Goal: Information Seeking & Learning: Find specific page/section

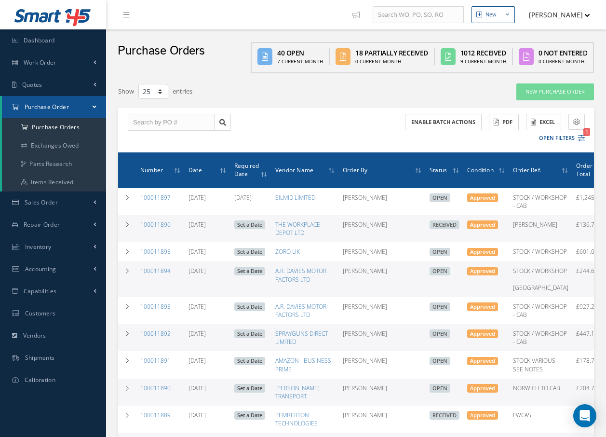
select select "25"
click at [160, 275] on link "100011894" at bounding box center [155, 271] width 30 height 8
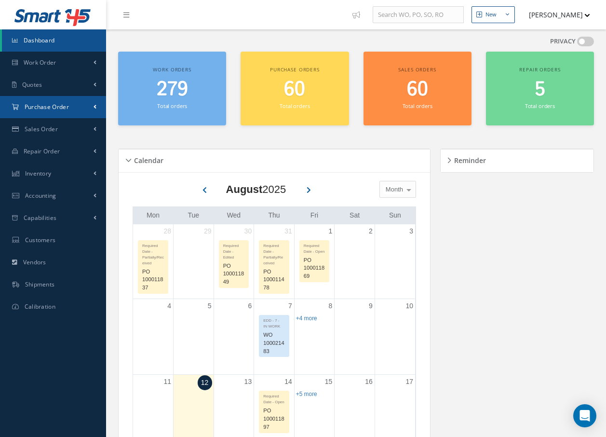
click at [54, 107] on span "Purchase Order" at bounding box center [47, 107] width 44 height 8
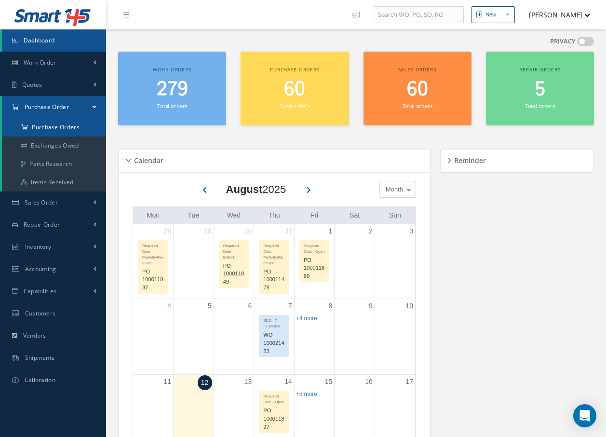
click at [53, 128] on a=1&status_id=2&status_id=3&status_id=5&collapsedFilters"] "Purchase Orders" at bounding box center [54, 127] width 104 height 18
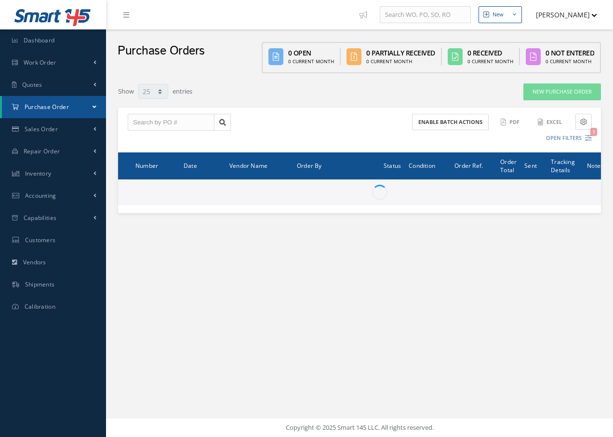
select select "25"
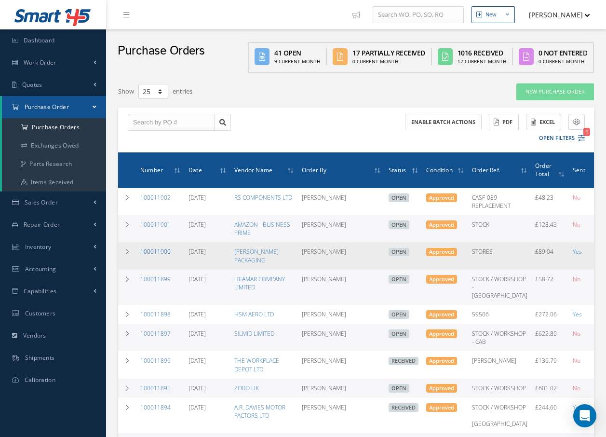
click at [155, 252] on link "100011900" at bounding box center [155, 251] width 30 height 8
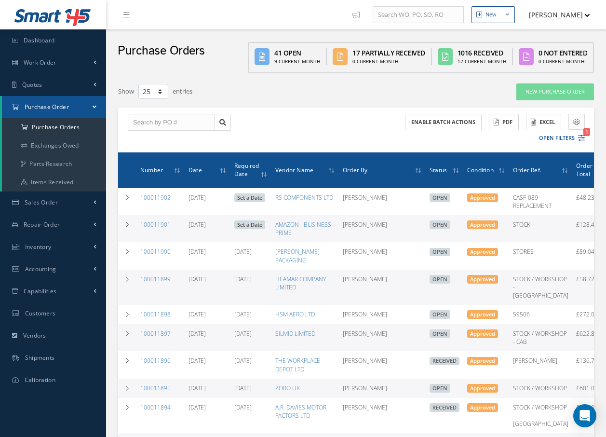
select select "25"
click at [154, 280] on link "100011899" at bounding box center [155, 279] width 30 height 8
select select "25"
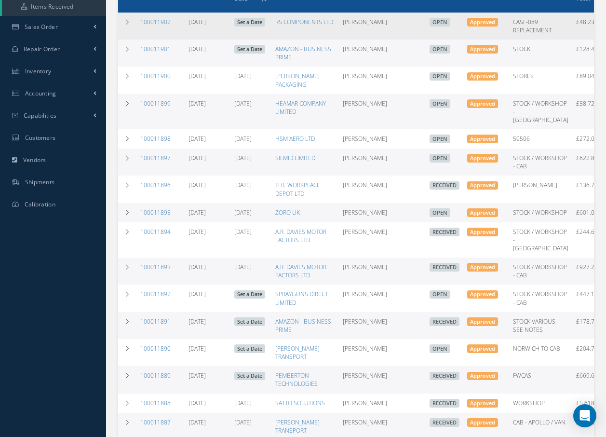
scroll to position [193, 0]
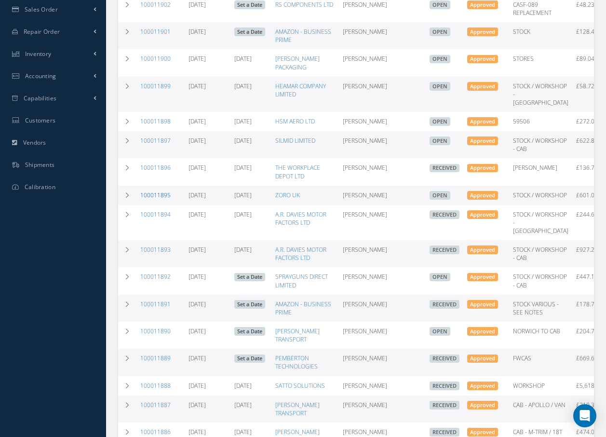
click at [163, 199] on link "100011895" at bounding box center [155, 195] width 30 height 8
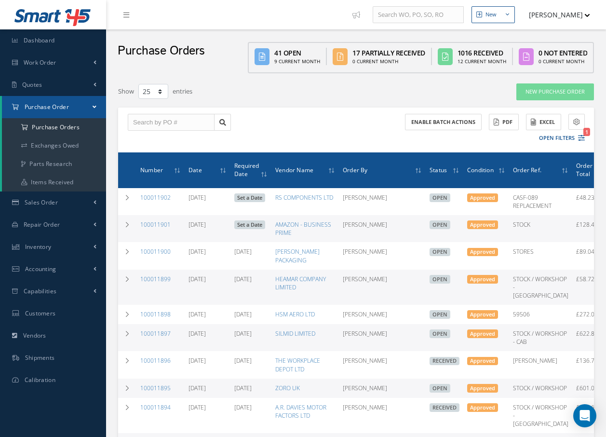
select select "25"
click at [54, 67] on link "Work Order" at bounding box center [53, 63] width 106 height 22
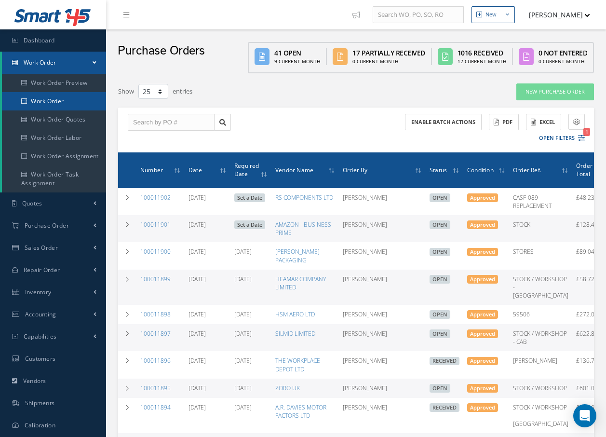
click at [50, 104] on link "Work Order" at bounding box center [54, 101] width 104 height 18
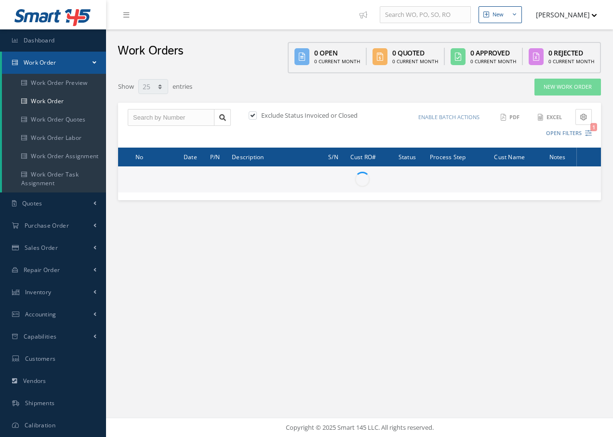
select select "25"
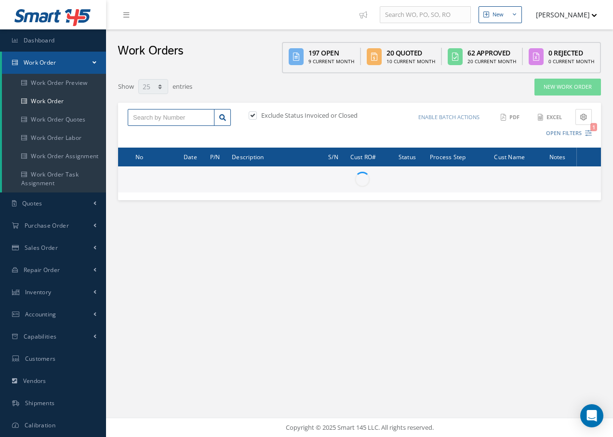
click at [144, 117] on input "text" at bounding box center [171, 117] width 87 height 17
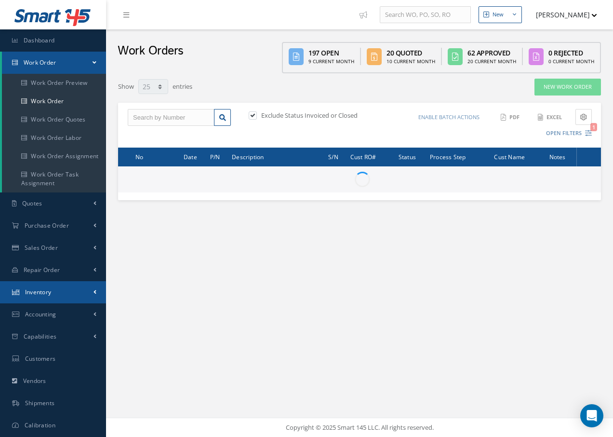
click at [49, 294] on span "Inventory" at bounding box center [38, 292] width 27 height 8
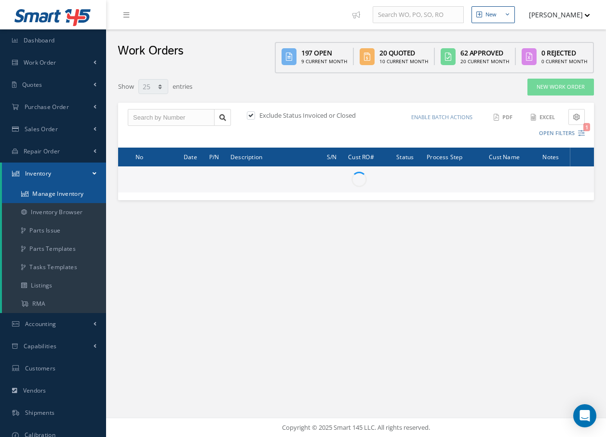
click at [46, 189] on link "Manage Inventory" at bounding box center [54, 194] width 104 height 18
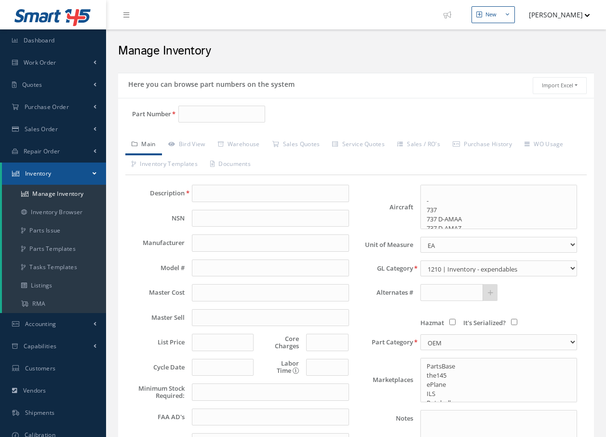
select select
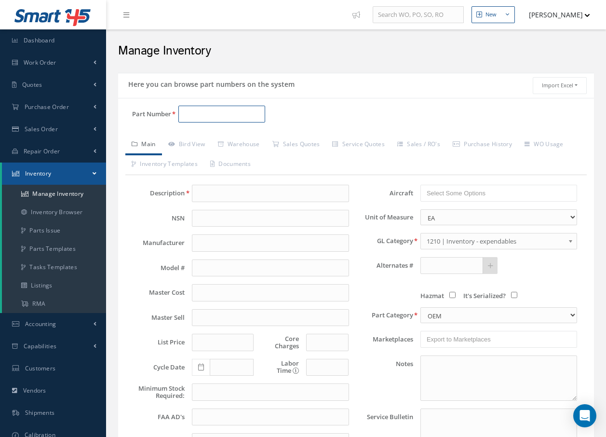
click at [203, 117] on input "Part Number" at bounding box center [221, 114] width 87 height 17
type input "8548"
